Goal: Complete application form: Complete application form

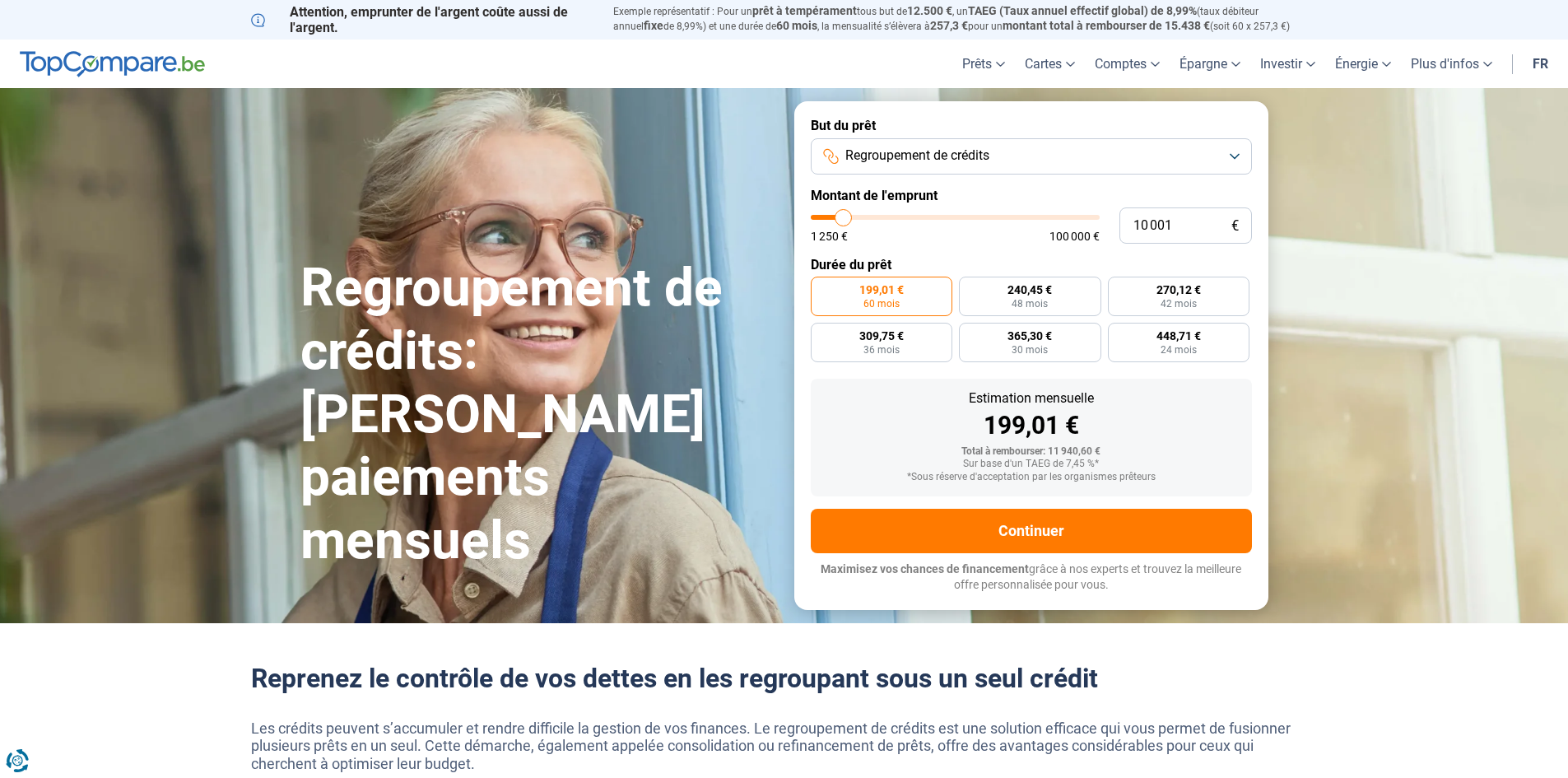
type input "38 000"
type input "38000"
click at [919, 215] on input "range" at bounding box center [955, 217] width 289 height 5
radio input "false"
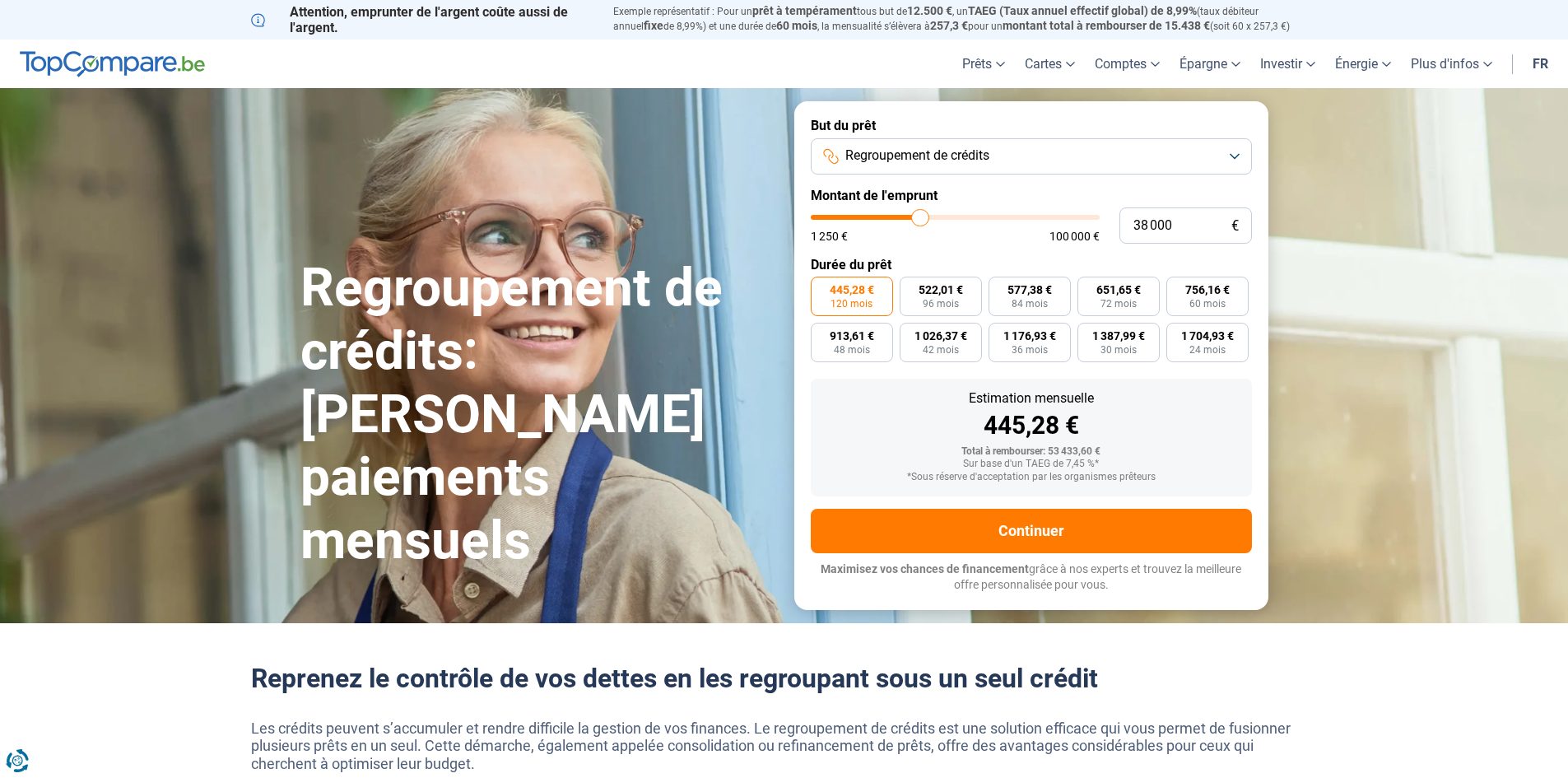
type input "37 250"
type input "37250"
type input "37 500"
type input "37500"
type input "38 000"
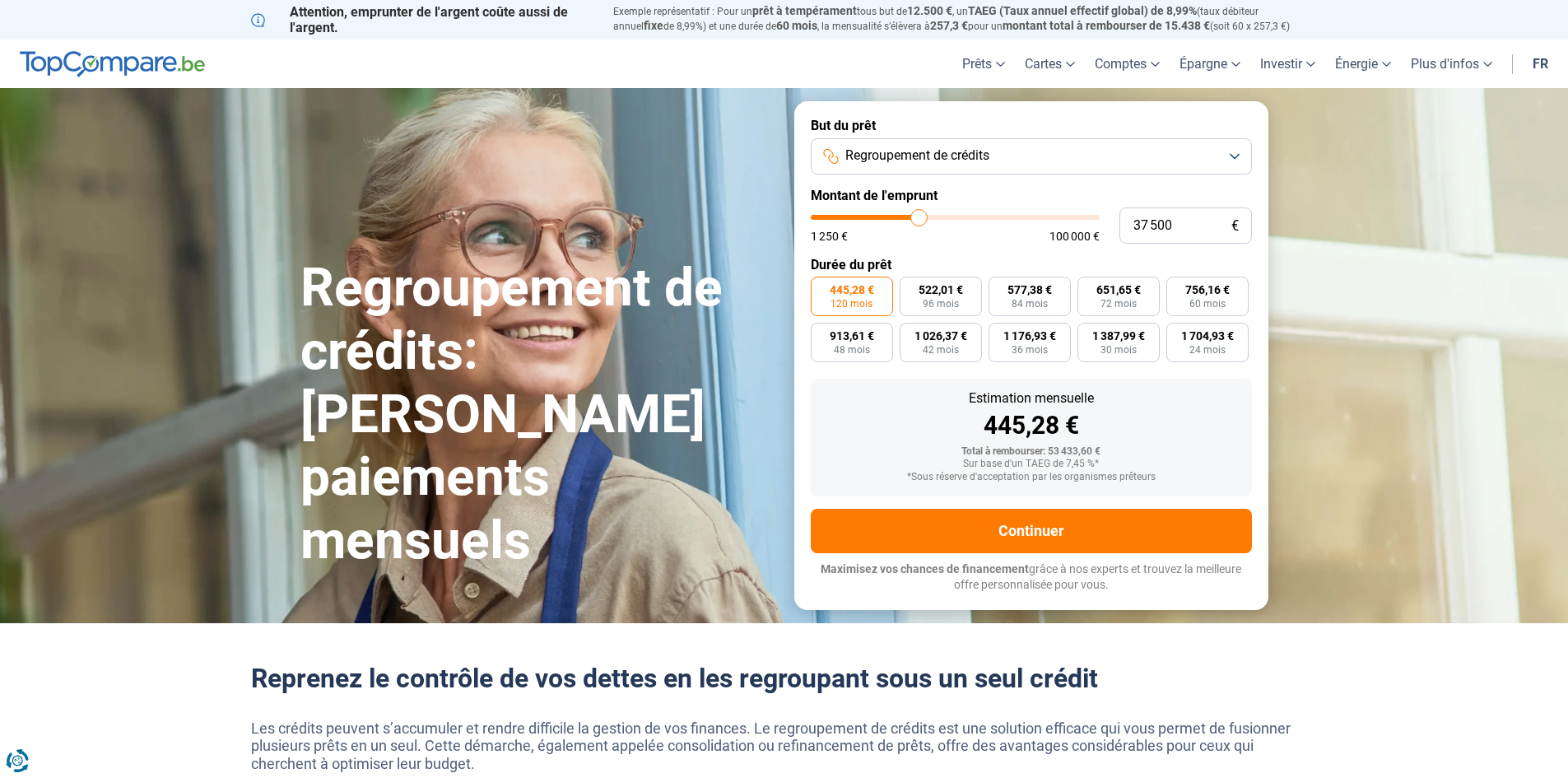
type input "38000"
type input "38 250"
type input "38250"
type input "38 500"
type input "38500"
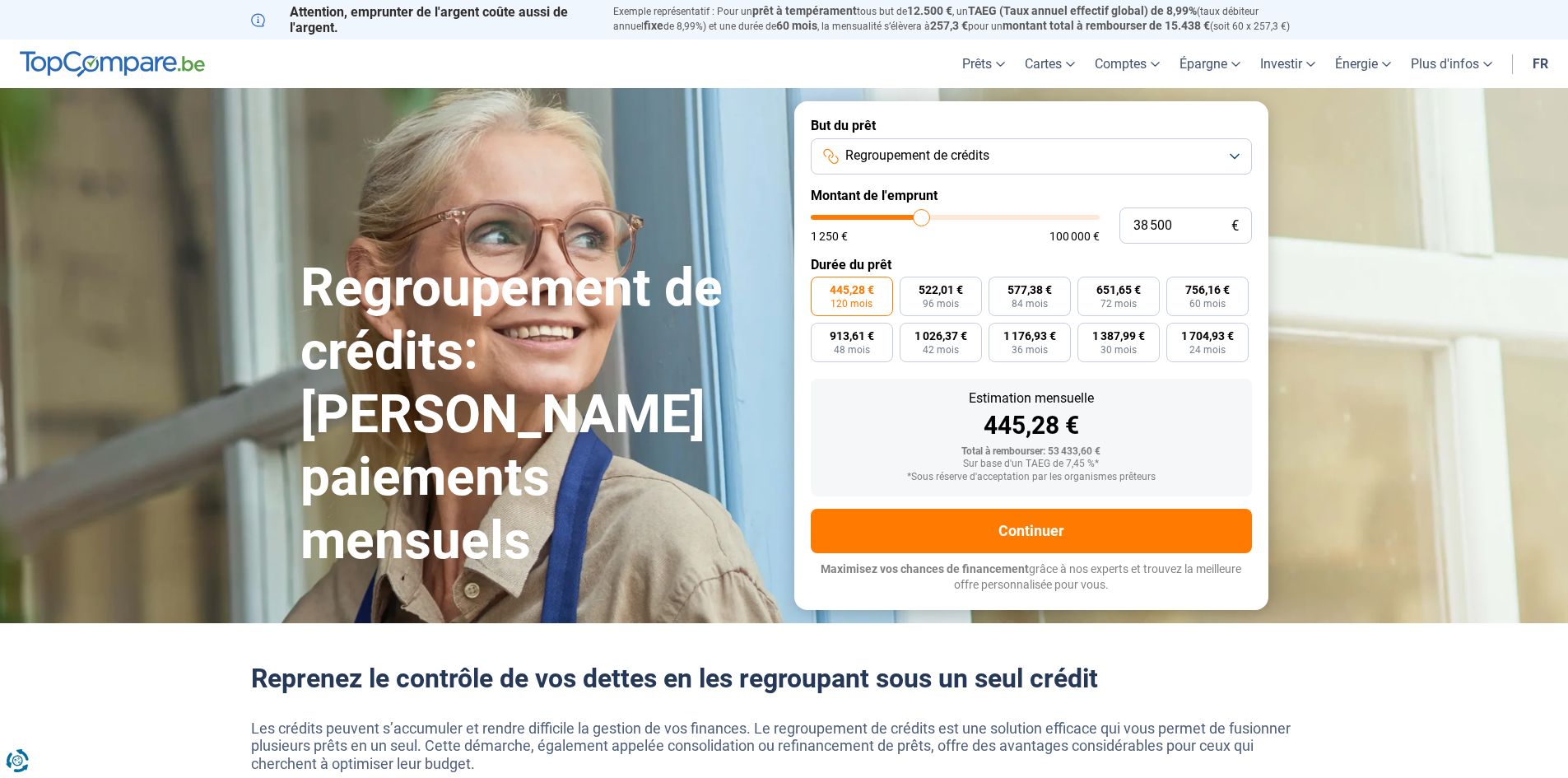
type input "39 250"
type input "39250"
type input "39 500"
type input "39500"
type input "39 750"
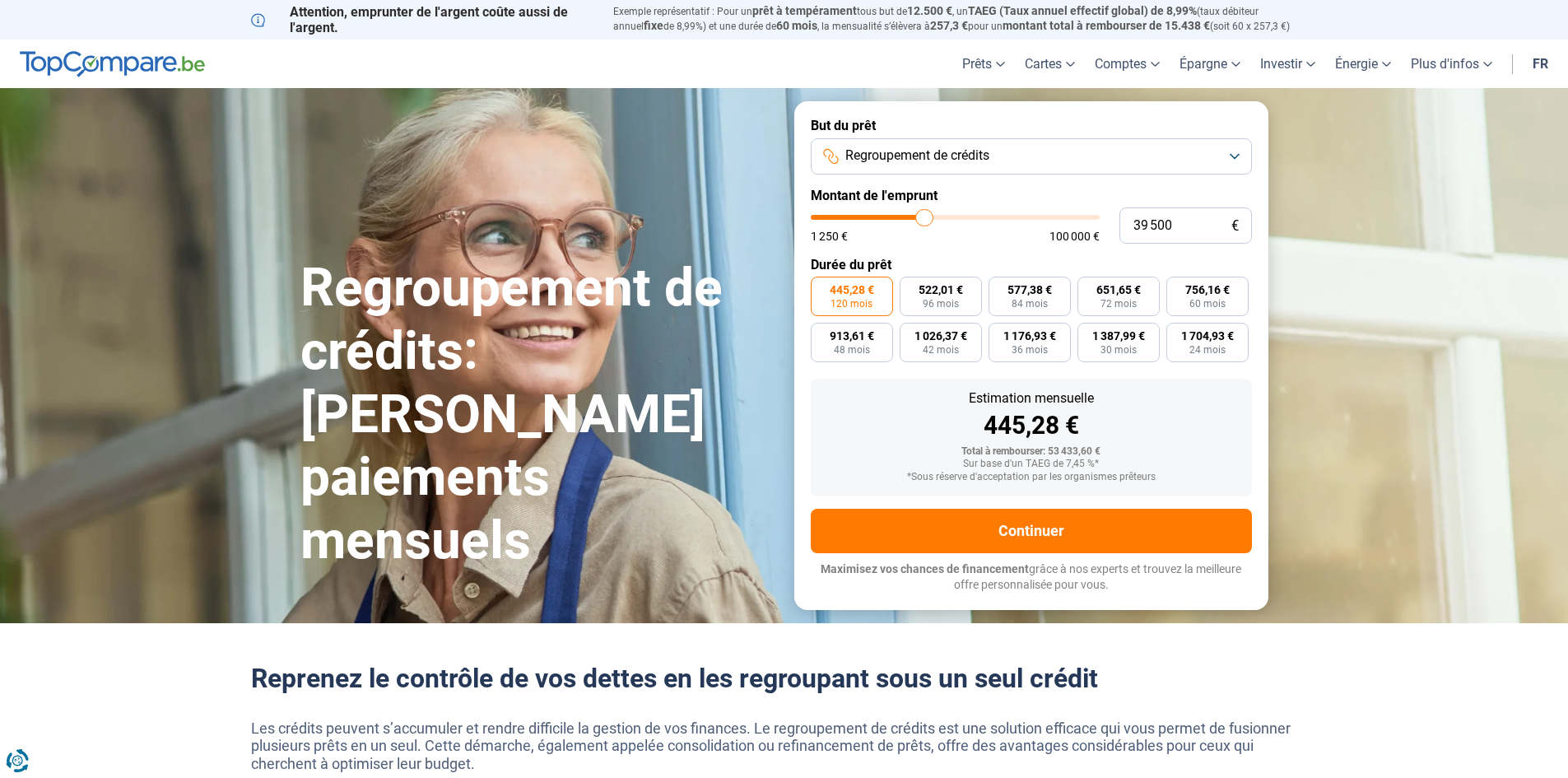
type input "39750"
type input "40 250"
type input "40250"
type input "40 500"
type input "40500"
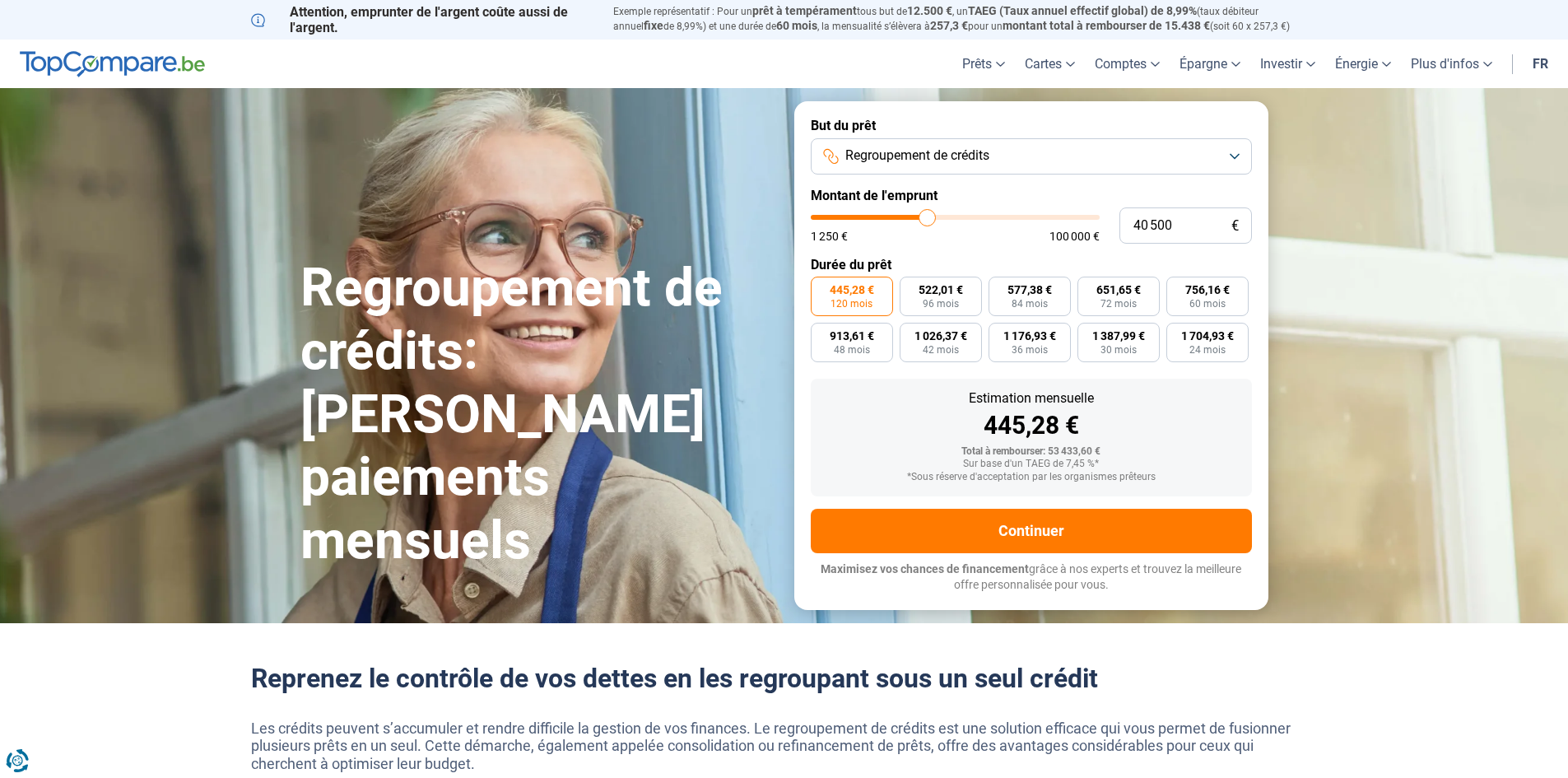
type input "40 750"
type input "40750"
type input "41 250"
type input "41250"
type input "41 750"
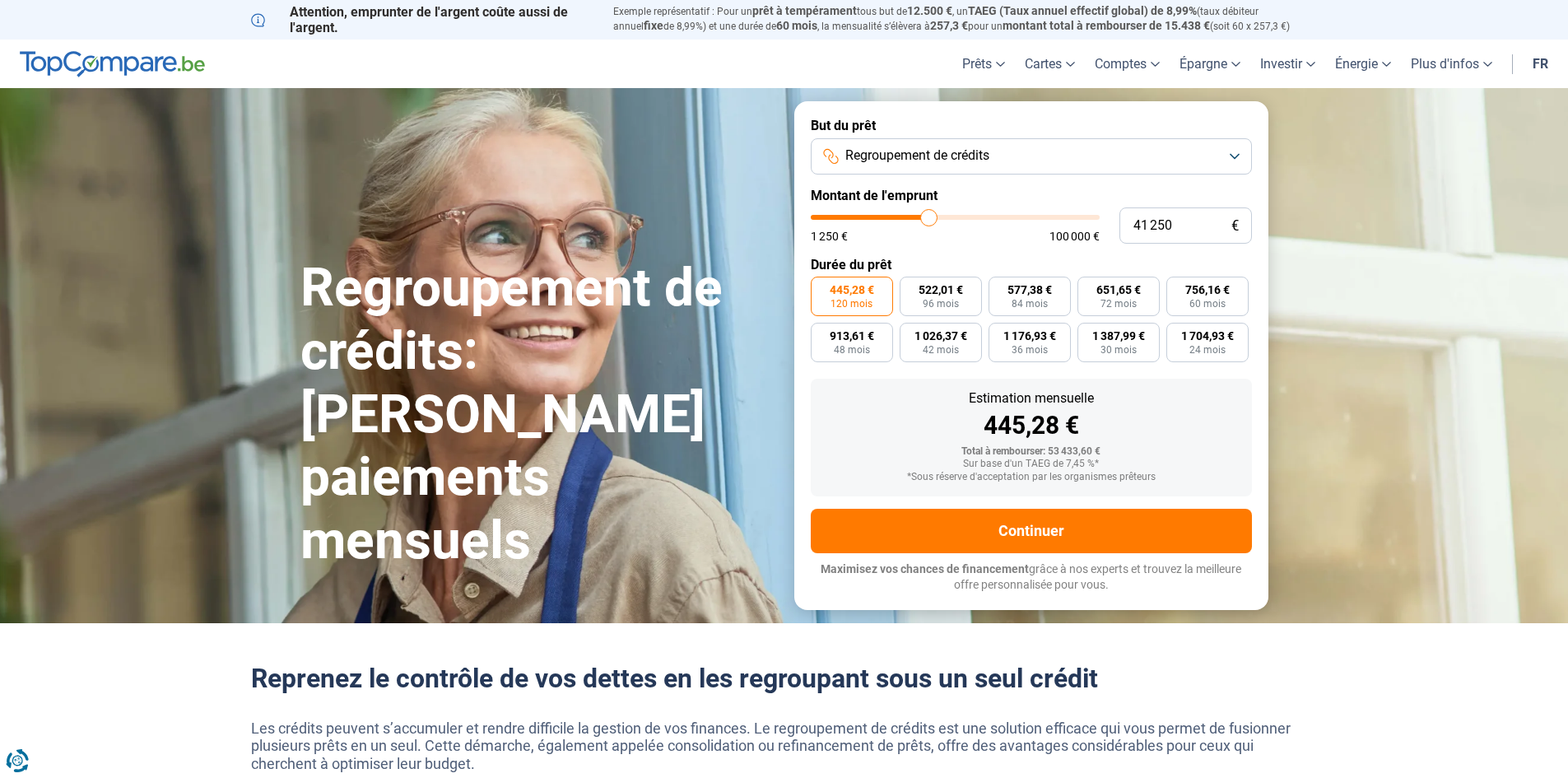
type input "41750"
type input "42 250"
type input "42250"
type input "42 500"
type input "42500"
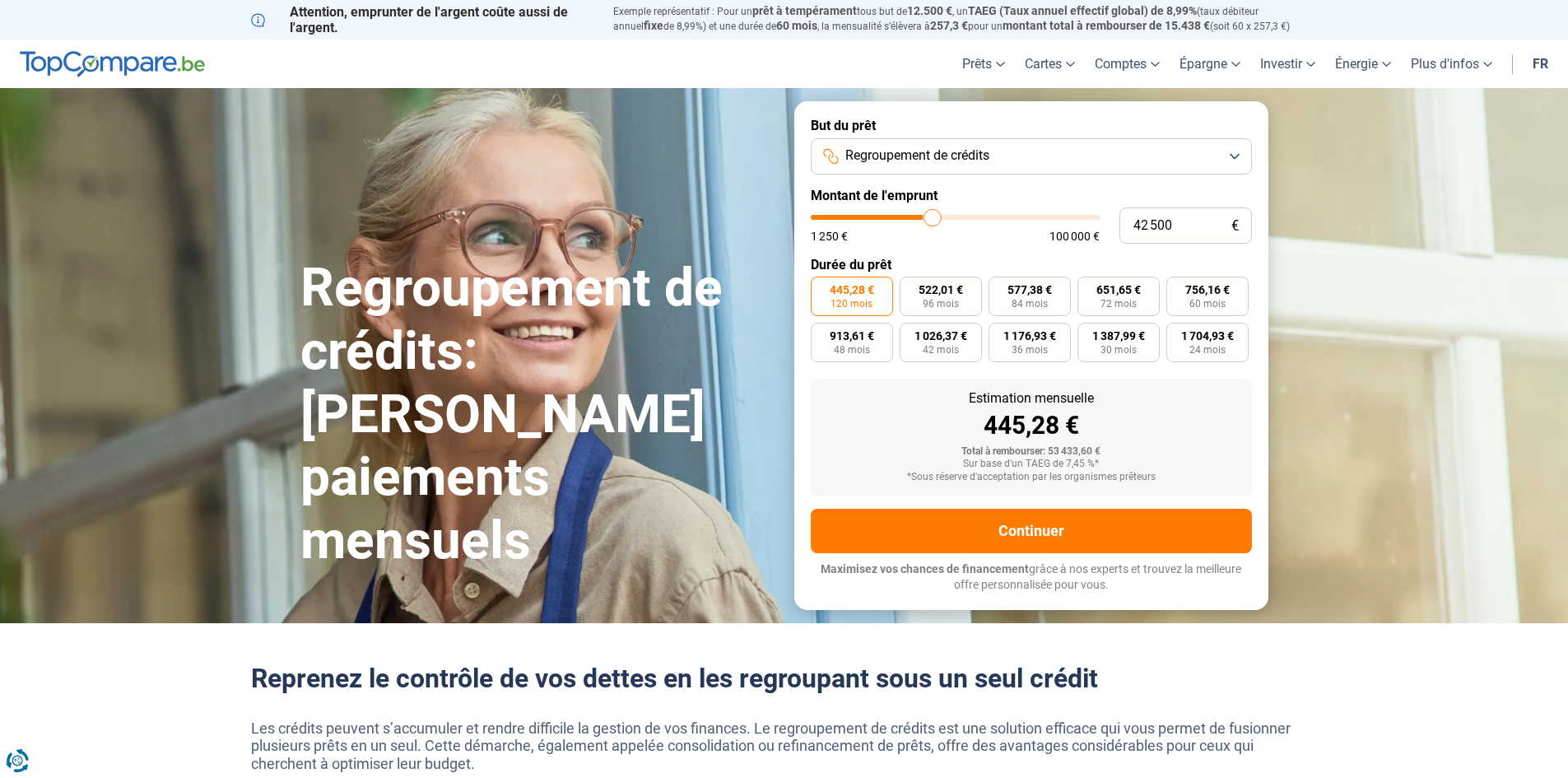
type input "42 750"
type input "42750"
type input "43 000"
type input "43000"
type input "44 000"
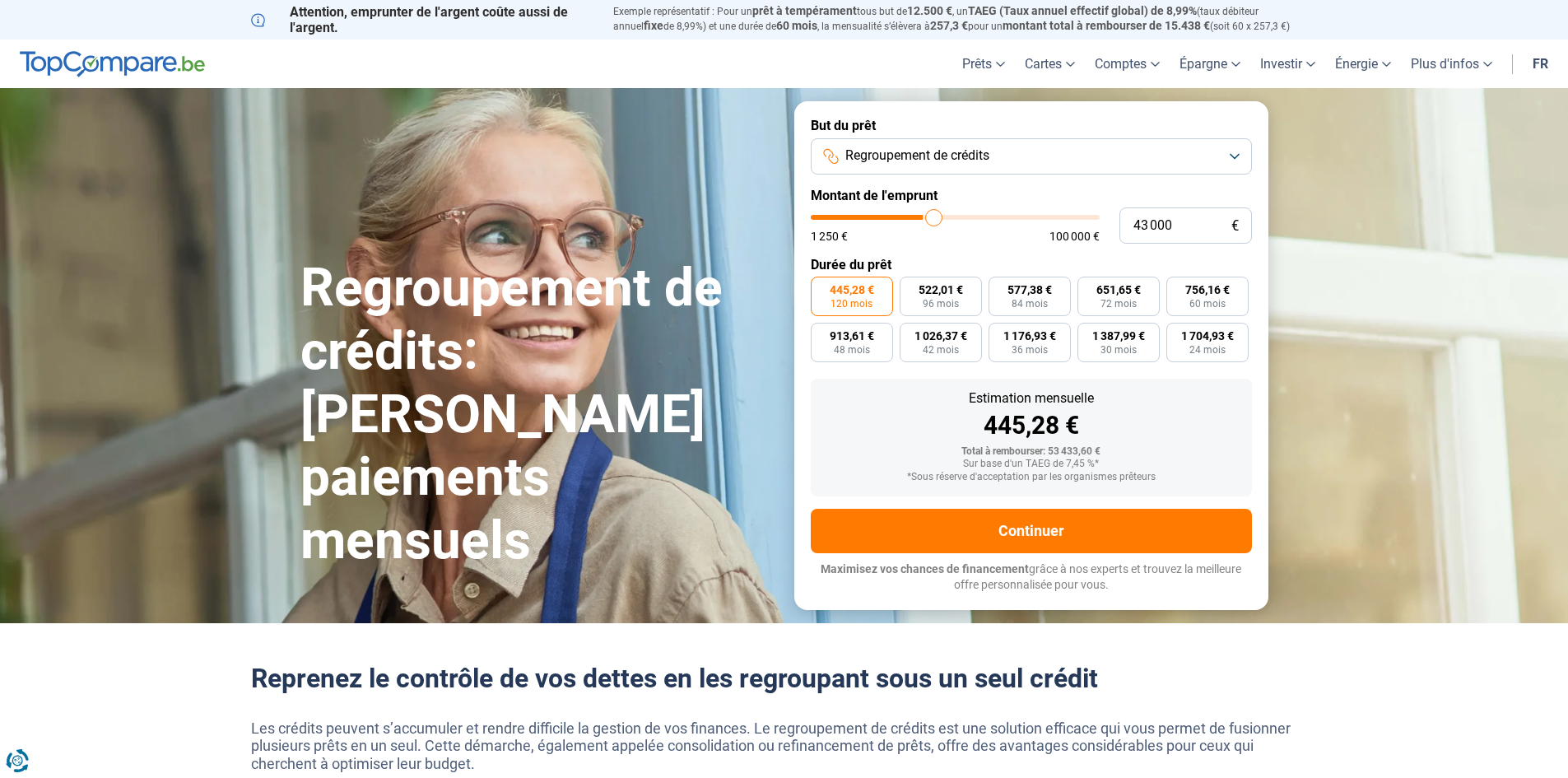
type input "44000"
type input "44 250"
type input "44250"
type input "44 500"
type input "44500"
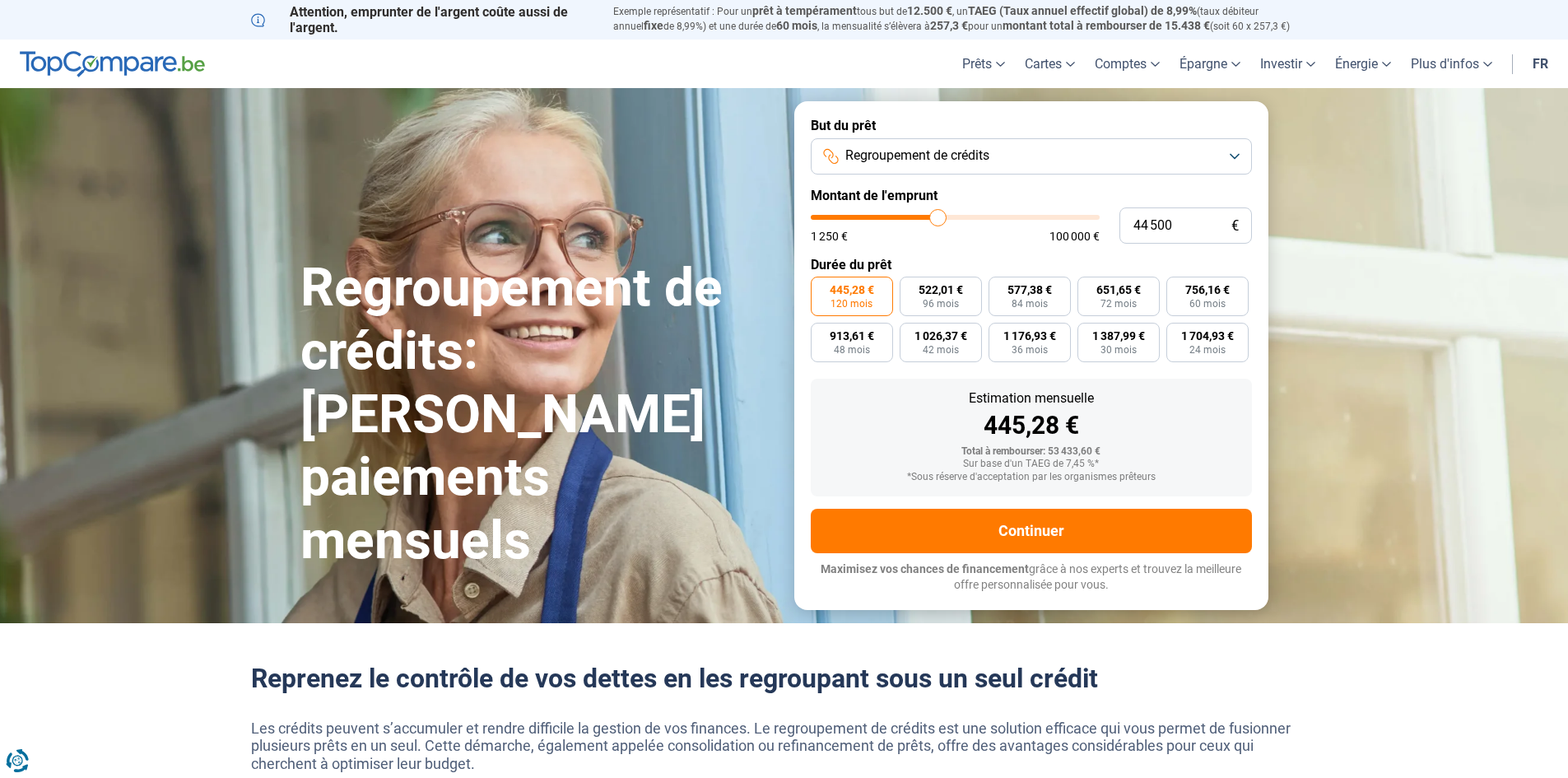
type input "45 000"
type input "45000"
type input "45 250"
type input "45250"
type input "44 750"
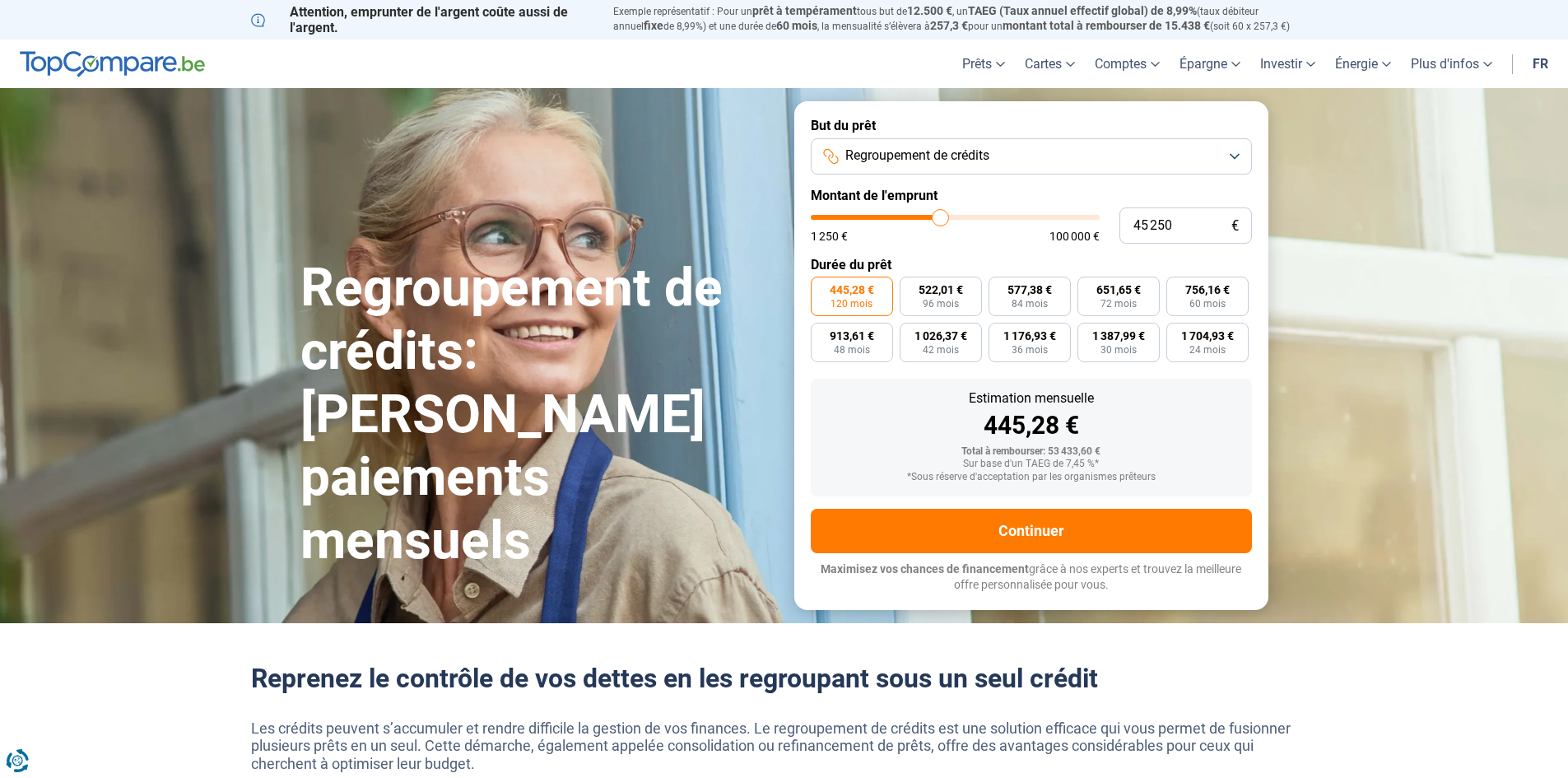
type input "44750"
type input "44 500"
type input "44500"
type input "43 750"
type input "43750"
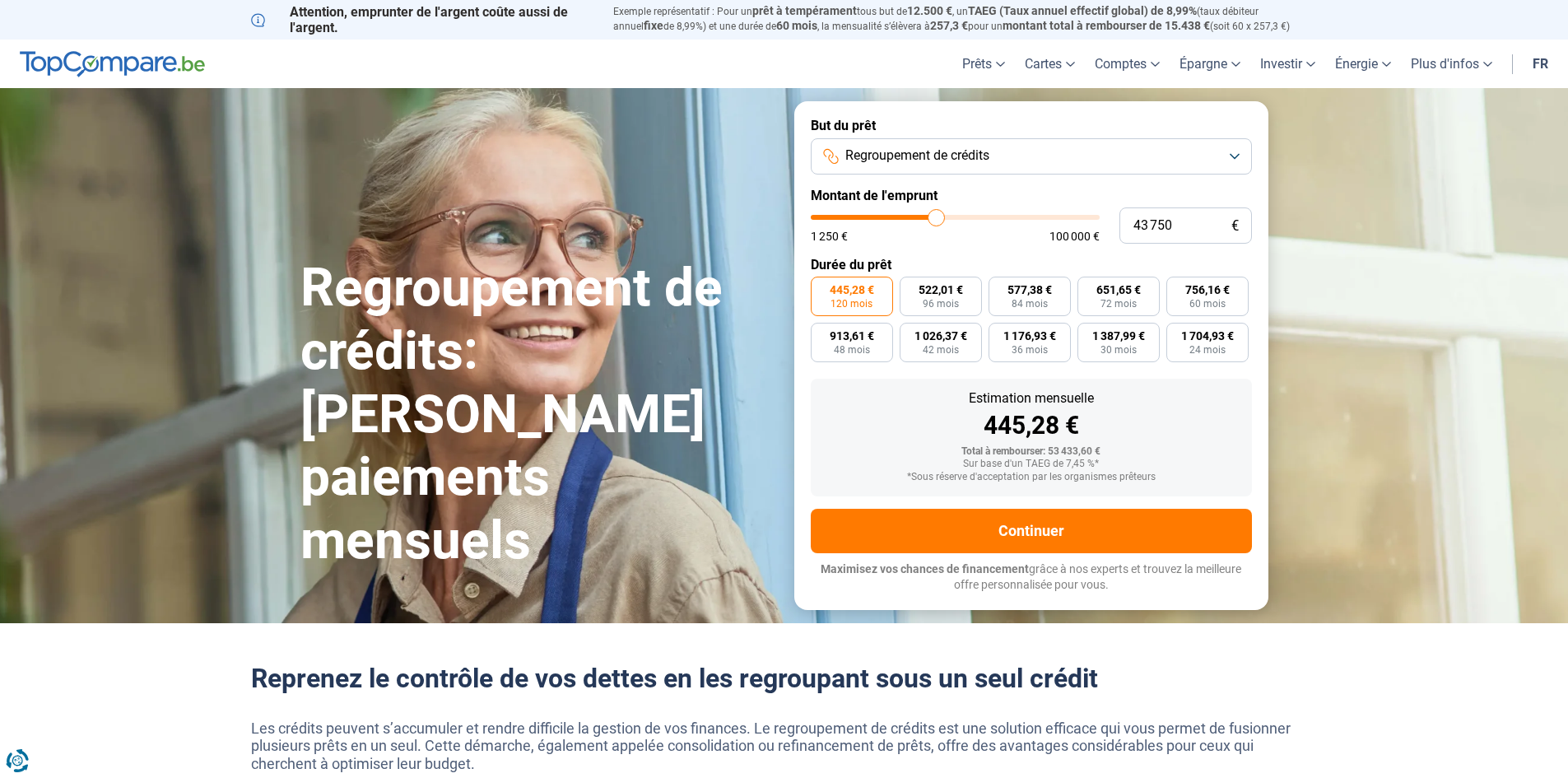
type input "43 000"
type input "43000"
type input "41 750"
type input "41750"
type input "41 250"
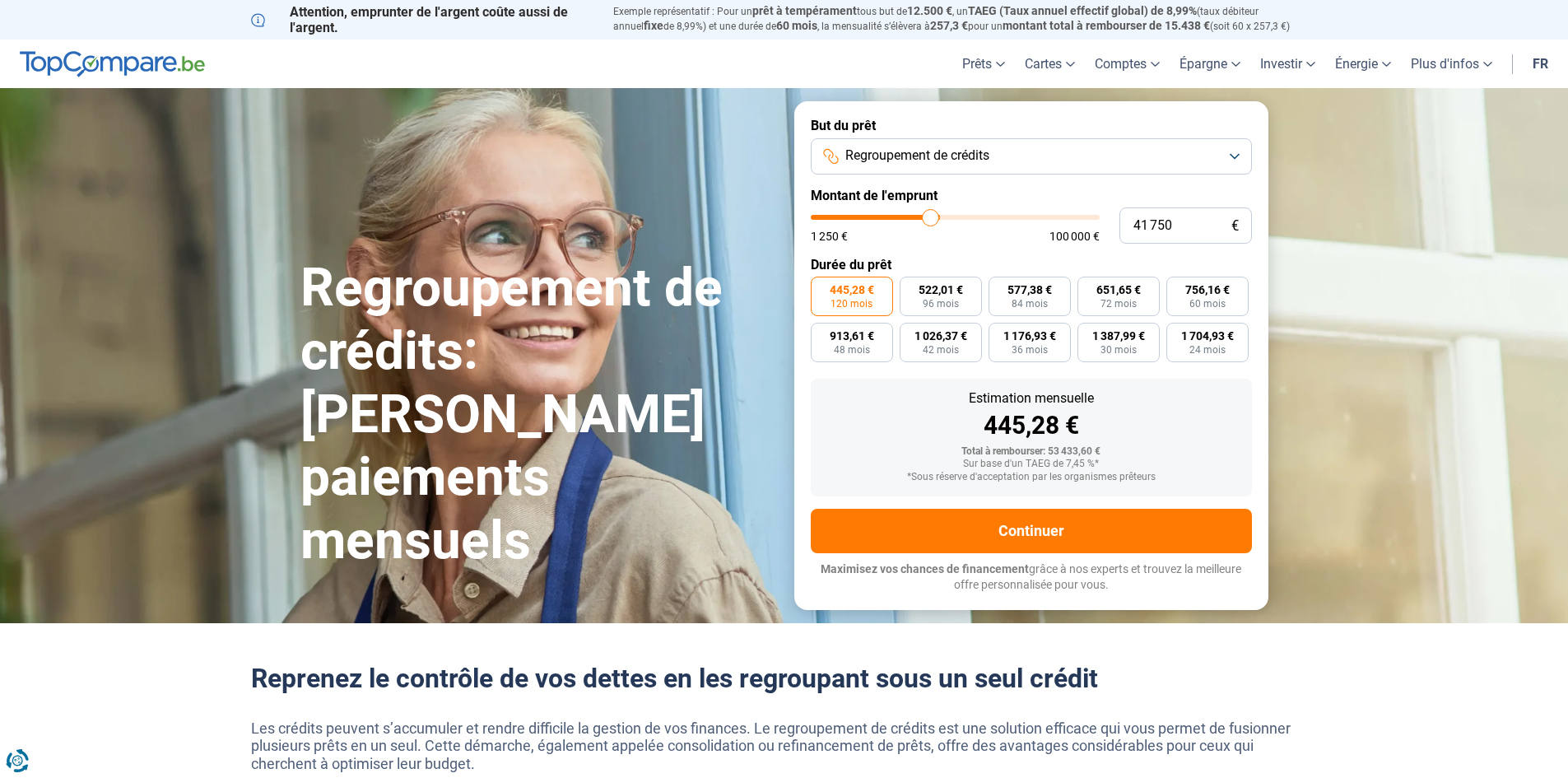
type input "41250"
type input "40 250"
drag, startPoint x: 916, startPoint y: 187, endPoint x: 925, endPoint y: 196, distance: 12.7
type input "40250"
click at [925, 215] on input "range" at bounding box center [955, 217] width 289 height 5
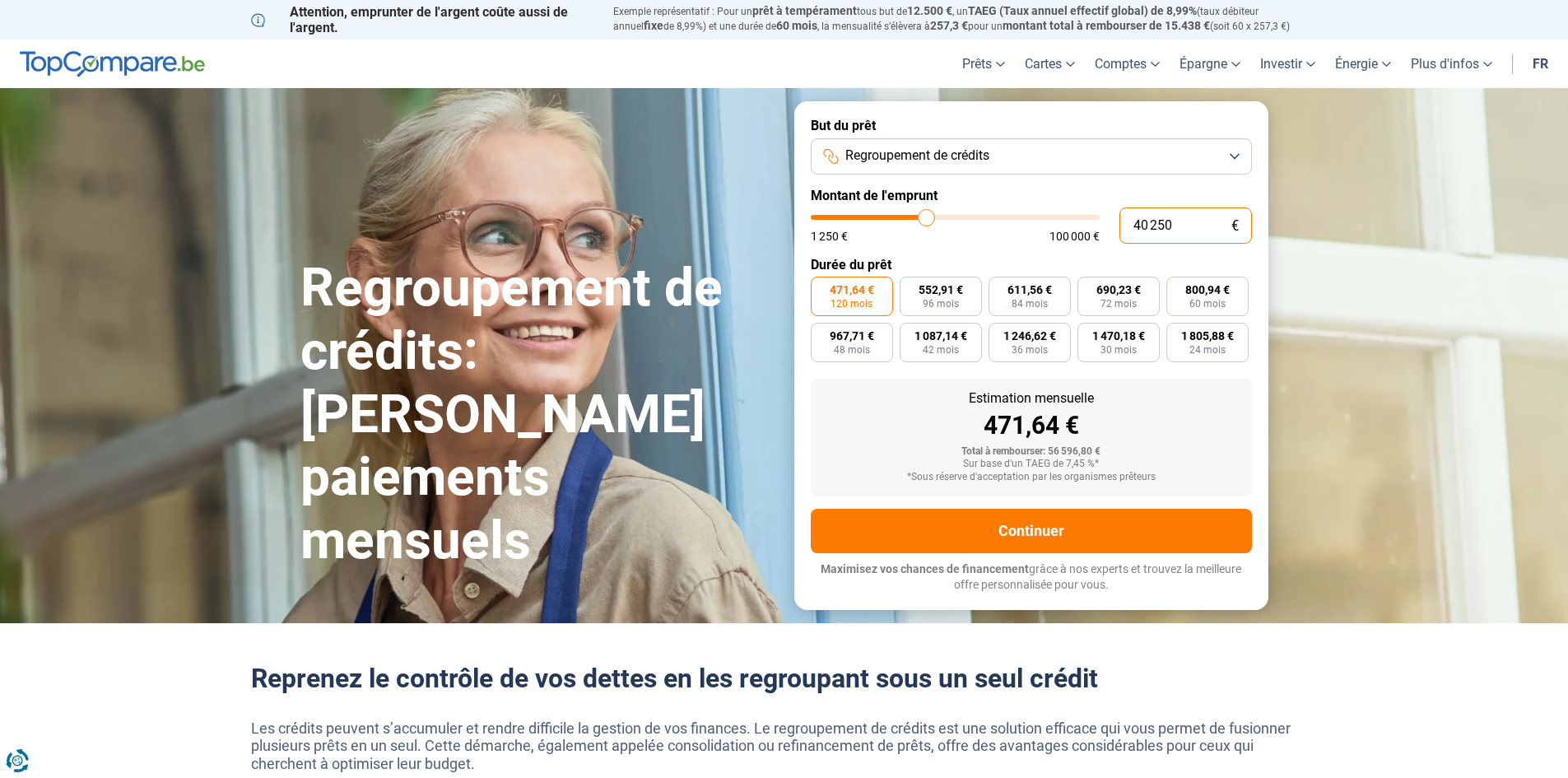
click at [1175, 208] on input "40 250" at bounding box center [1186, 226] width 133 height 37
type input "3"
type input "1250"
type input "35"
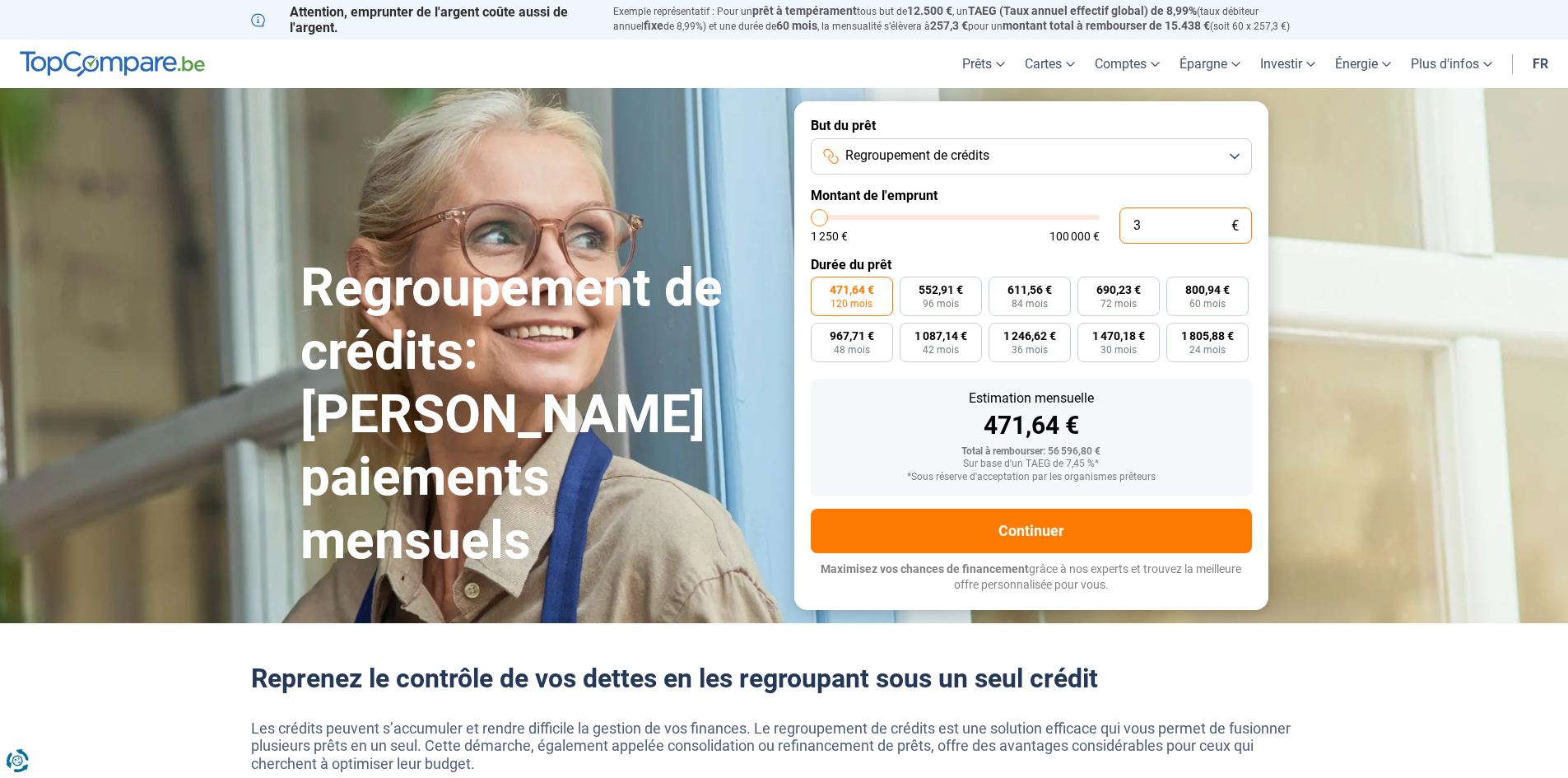
type input "1250"
type input "350"
type input "1250"
type input "3 500"
type input "3500"
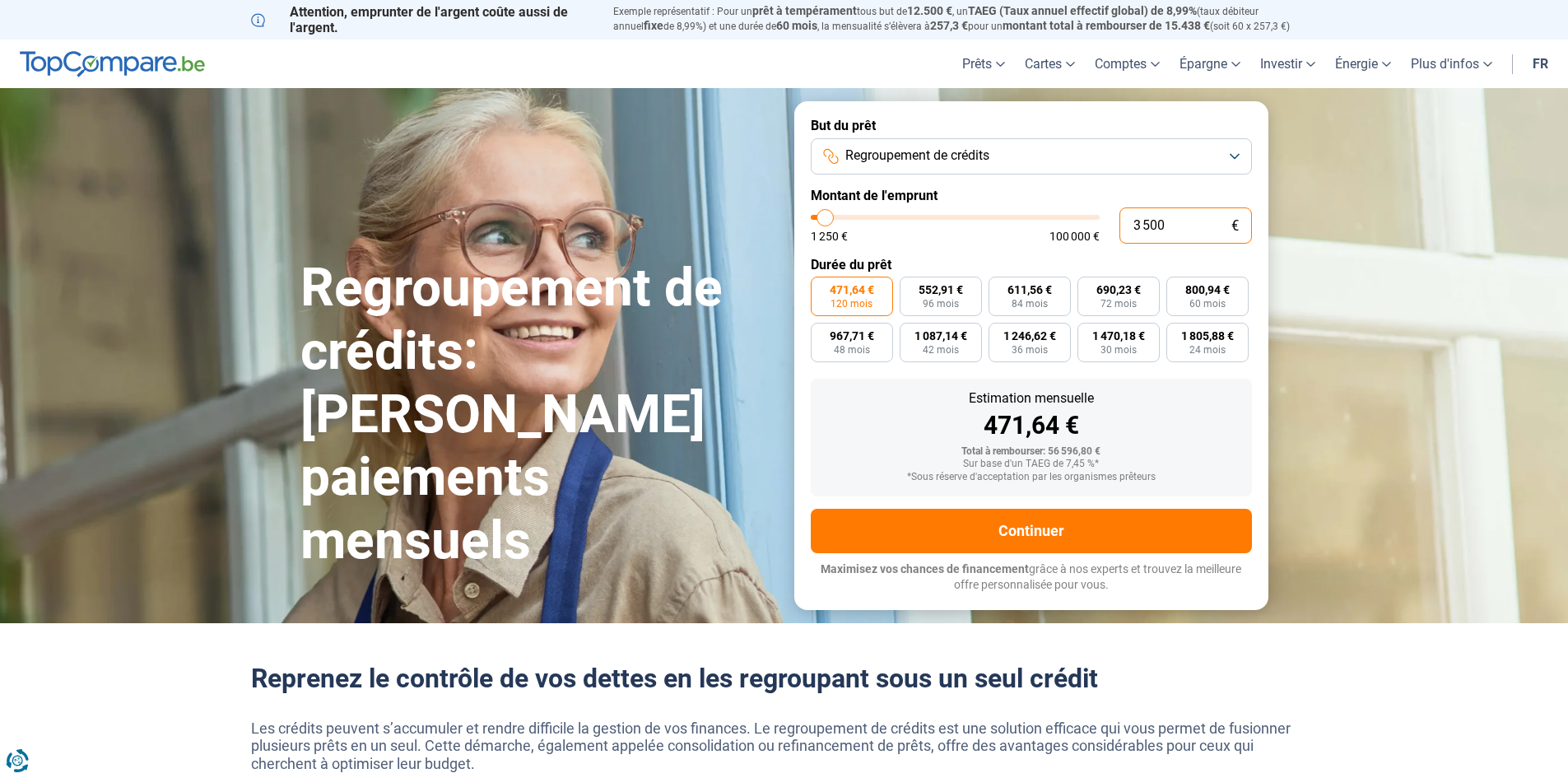
type input "35 000"
type input "35000"
type input "35 000"
click at [940, 298] on span "96 mois" at bounding box center [941, 303] width 37 height 10
click at [911, 276] on input "480,80 € 96 mois" at bounding box center [905, 281] width 11 height 11
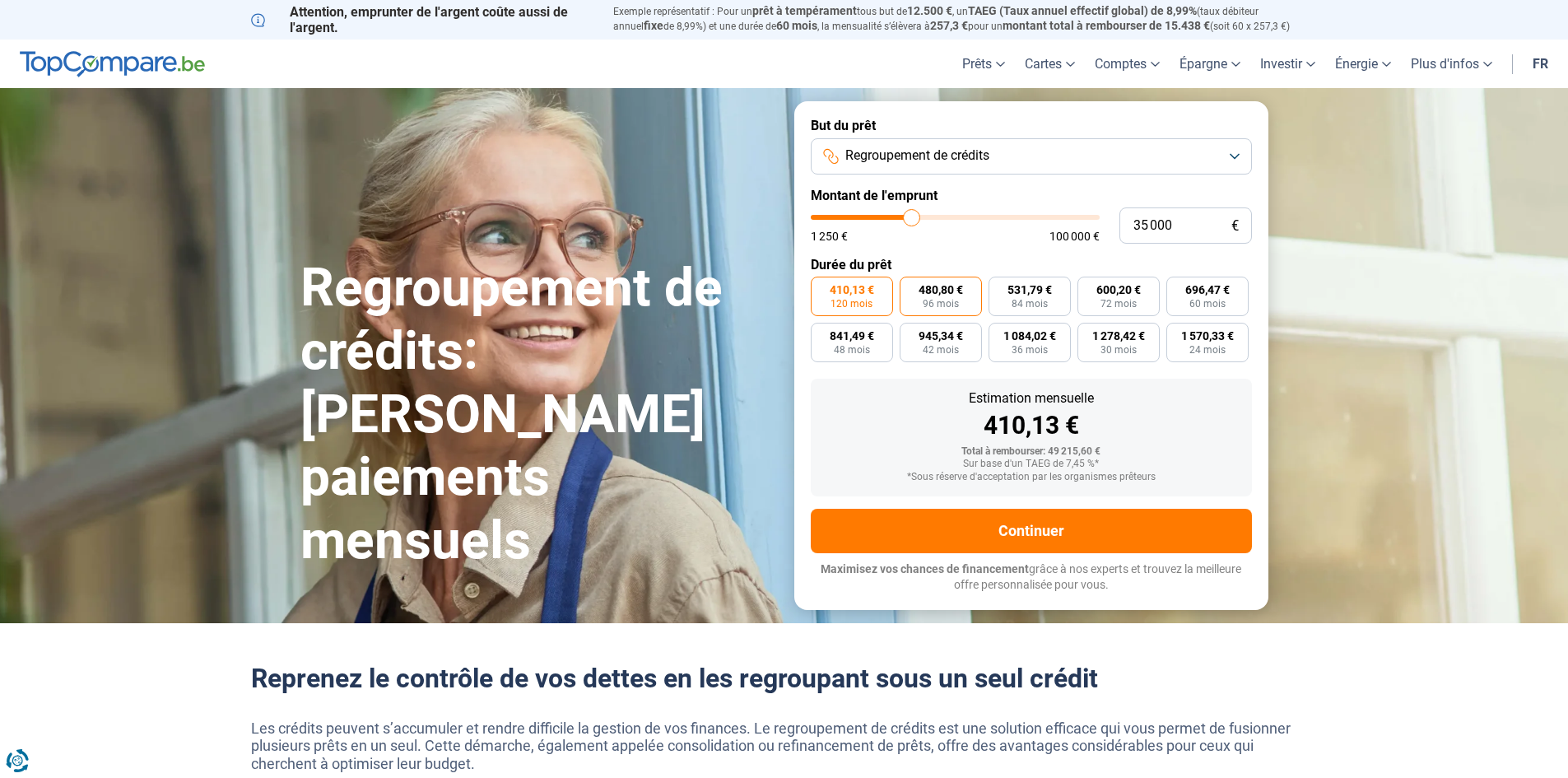
radio input "true"
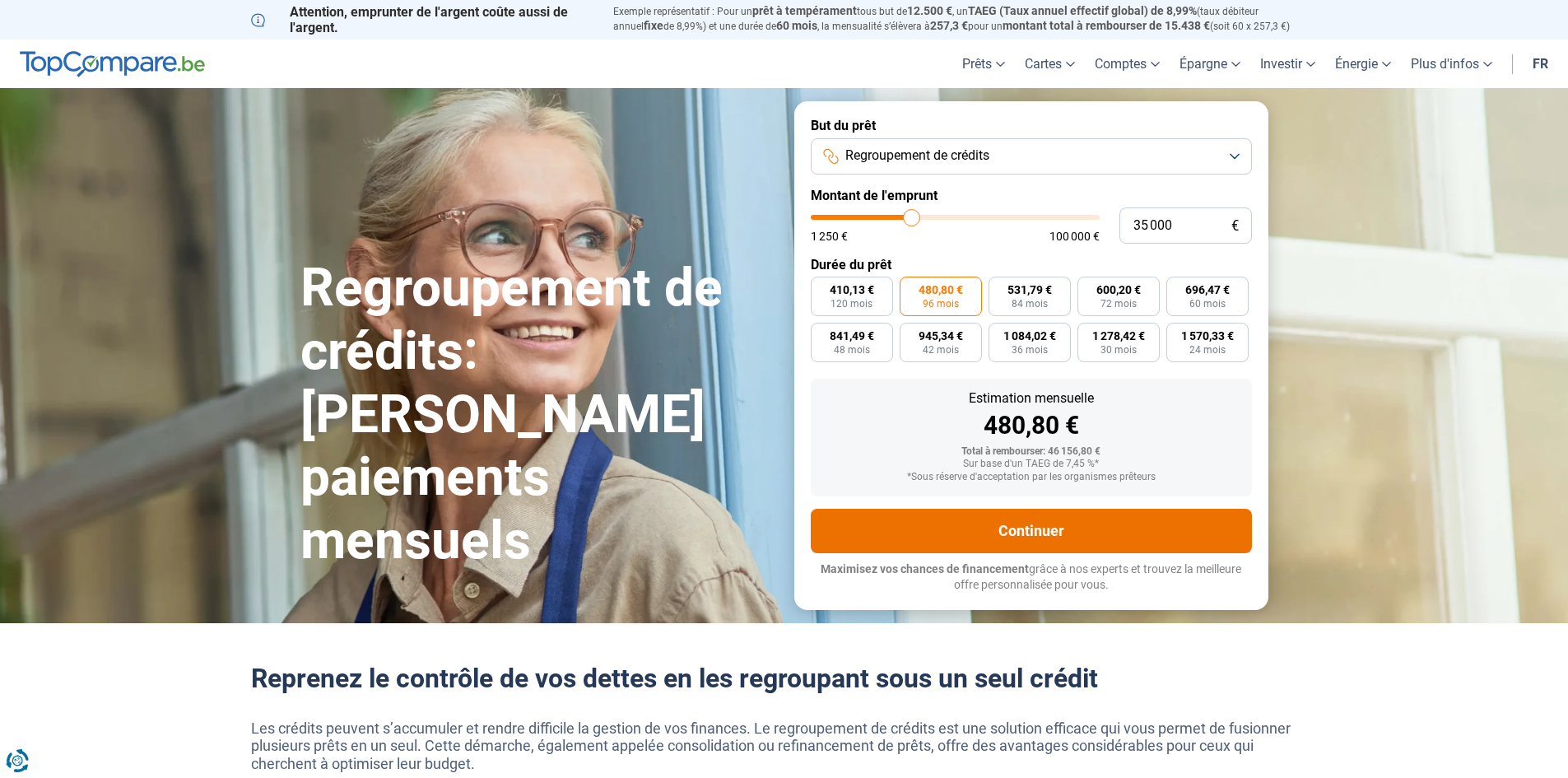
click at [1010, 509] on button "Continuer" at bounding box center [1031, 532] width 441 height 44
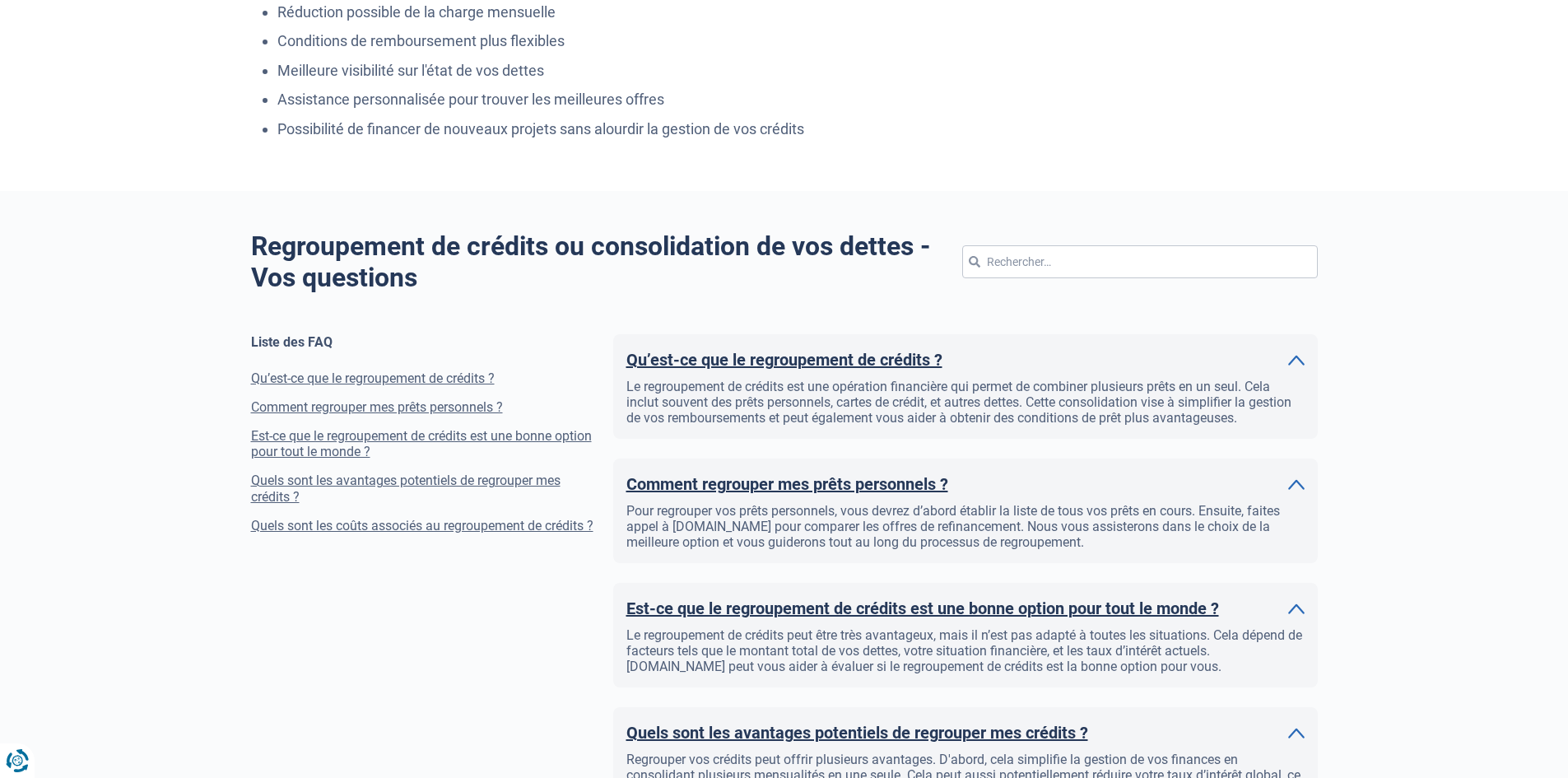
scroll to position [1071, 0]
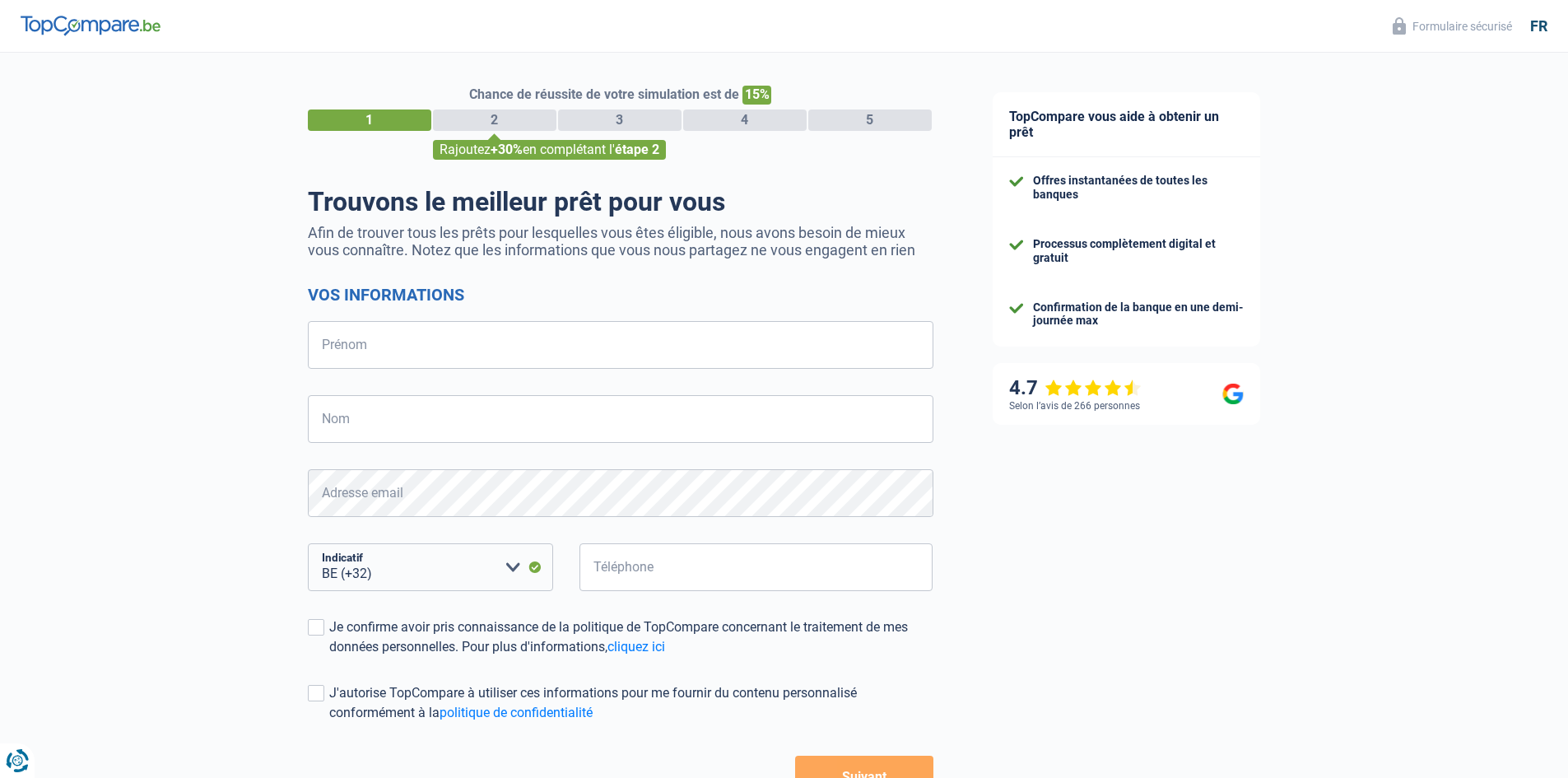
select select "32"
